Goal: Use online tool/utility: Utilize a website feature to perform a specific function

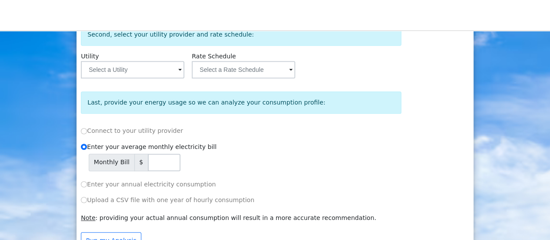
scroll to position [150, 0]
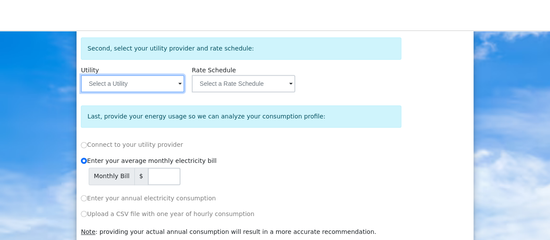
click at [174, 84] on input "text" at bounding box center [133, 83] width 104 height 17
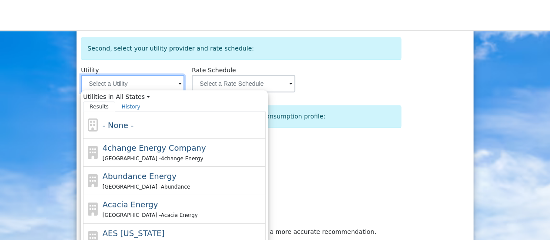
click at [174, 86] on input "text" at bounding box center [133, 83] width 104 height 17
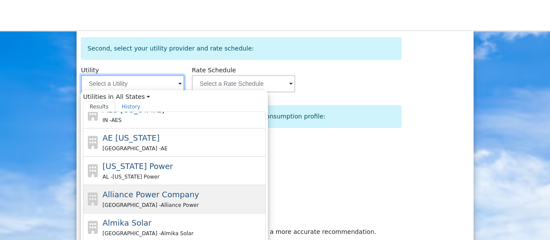
scroll to position [241, 0]
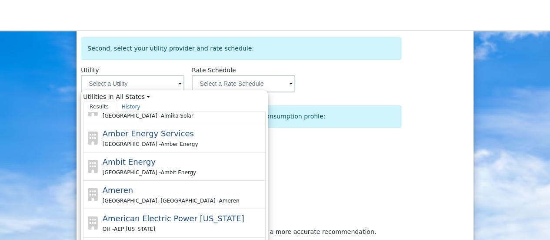
click at [327, 172] on div "Monthly Bill $" at bounding box center [245, 176] width 313 height 17
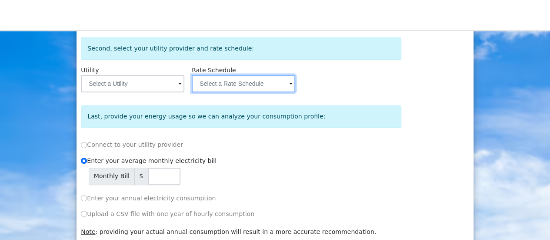
click at [184, 81] on input "text" at bounding box center [133, 83] width 104 height 17
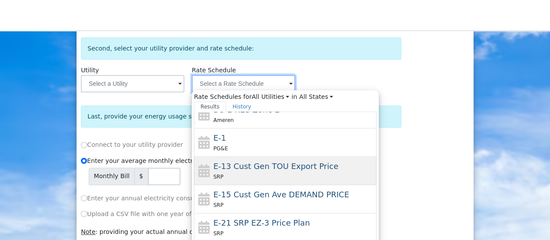
scroll to position [268, 0]
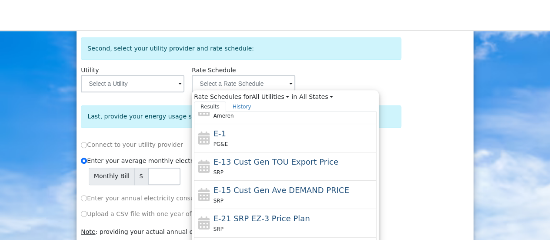
click at [412, 186] on div "Privacy Policy First, provide your address so we can analyze your roof: Address…" at bounding box center [274, 101] width 389 height 342
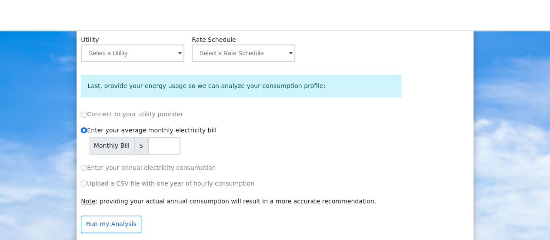
scroll to position [193, 0]
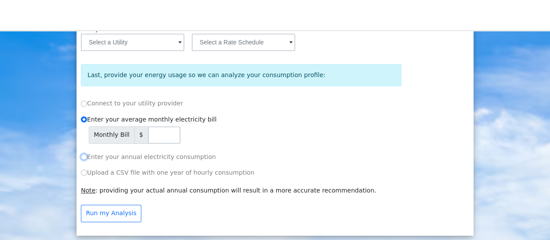
click at [82, 155] on input "Enter your annual electricity consumption" at bounding box center [84, 157] width 6 height 6
radio input "true"
radio input "false"
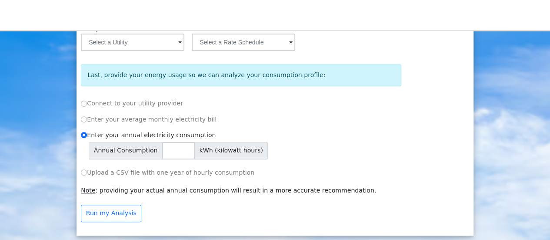
type input "1"
type input "20000"
drag, startPoint x: 240, startPoint y: 156, endPoint x: 255, endPoint y: 151, distance: 15.8
click at [241, 156] on span "kWh (kilowatt hours)" at bounding box center [231, 150] width 74 height 17
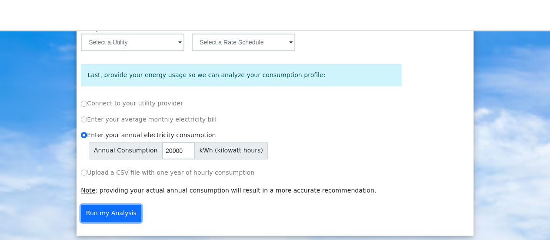
click at [114, 211] on button "Run my Analysis" at bounding box center [111, 213] width 60 height 17
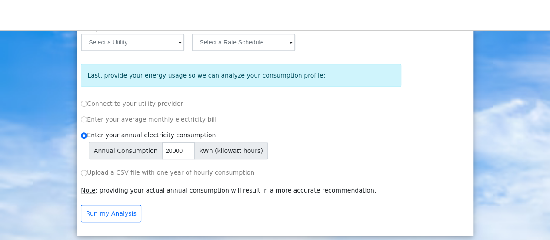
scroll to position [0, 0]
